Goal: Information Seeking & Learning: Check status

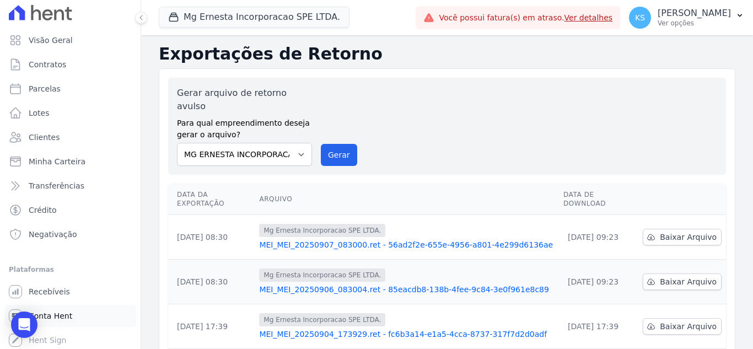
scroll to position [6, 0]
click at [52, 312] on span "Conta Hent" at bounding box center [51, 313] width 44 height 11
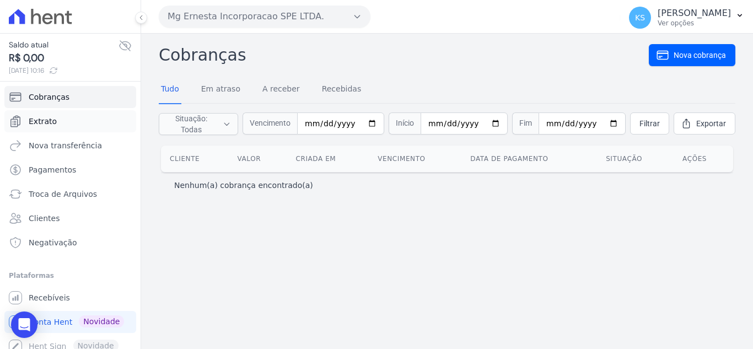
click at [43, 120] on span "Extrato" at bounding box center [43, 121] width 28 height 11
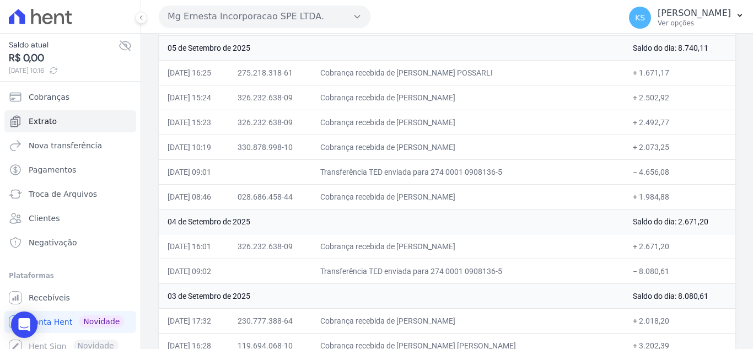
scroll to position [276, 0]
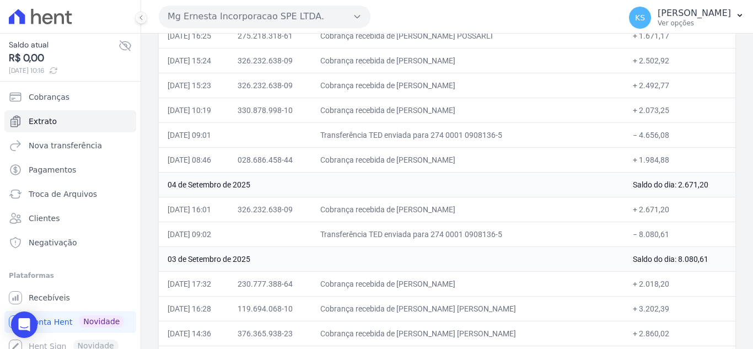
drag, startPoint x: 168, startPoint y: 107, endPoint x: 682, endPoint y: 232, distance: 528.9
click at [682, 232] on table "Data Documento Histórico Valor 08 de Setembro de 2025 Saldo do dia: 0,00 [DATE]…" at bounding box center [447, 233] width 577 height 721
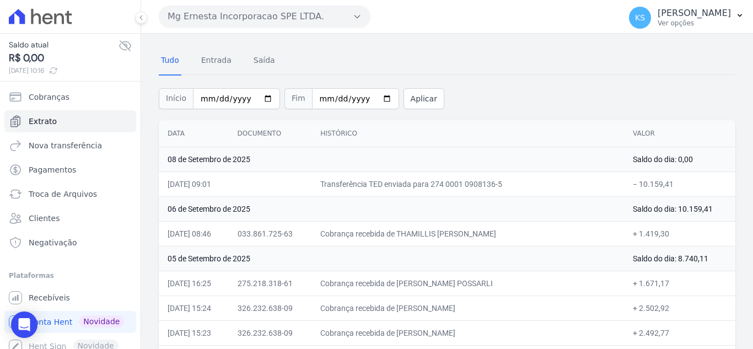
scroll to position [55, 0]
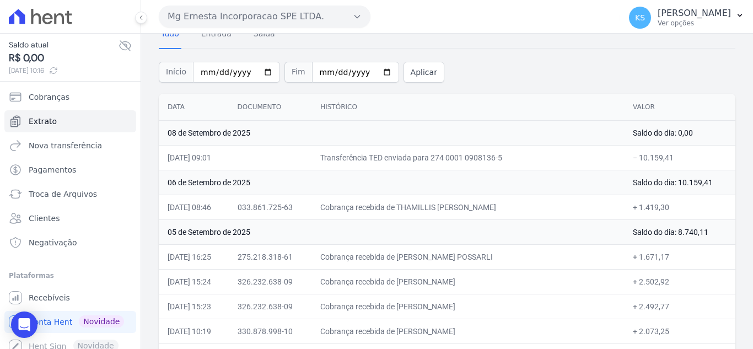
copy table "Lore Ipsumdolo Sitametco Adipi 93 el Seddoeiu te 2354 Incid ut lab: 1,37 07/85/…"
